Goal: Information Seeking & Learning: Learn about a topic

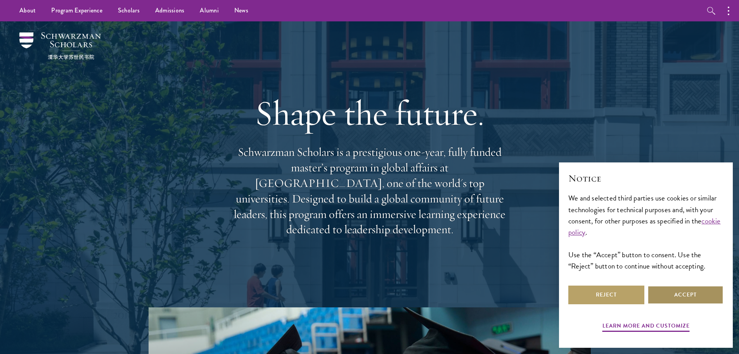
click at [691, 301] on button "Accept" at bounding box center [686, 294] width 76 height 19
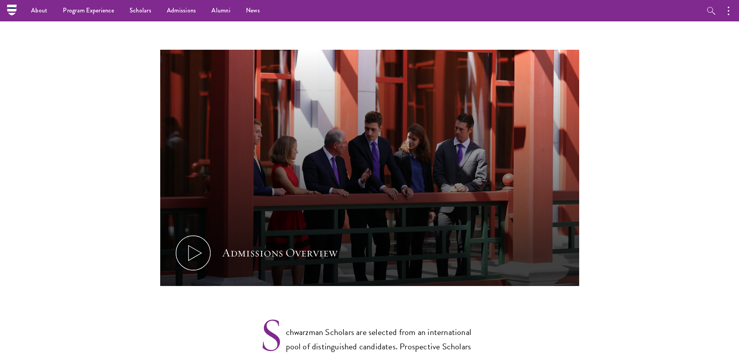
scroll to position [272, 0]
